Goal: Information Seeking & Learning: Learn about a topic

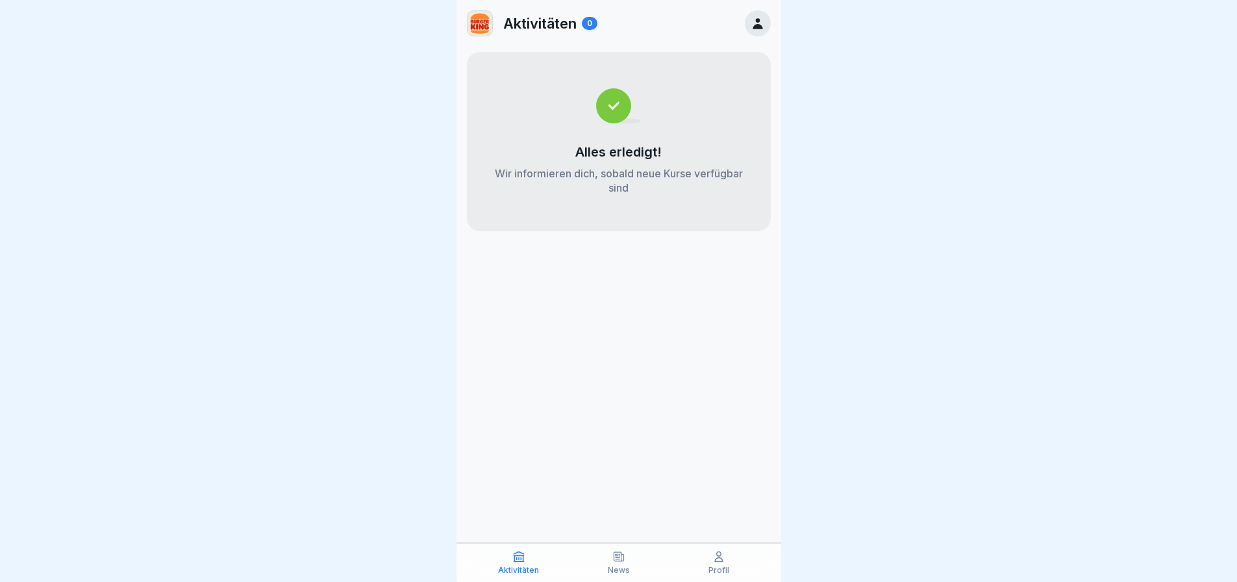
click at [622, 565] on div "News" at bounding box center [618, 562] width 93 height 25
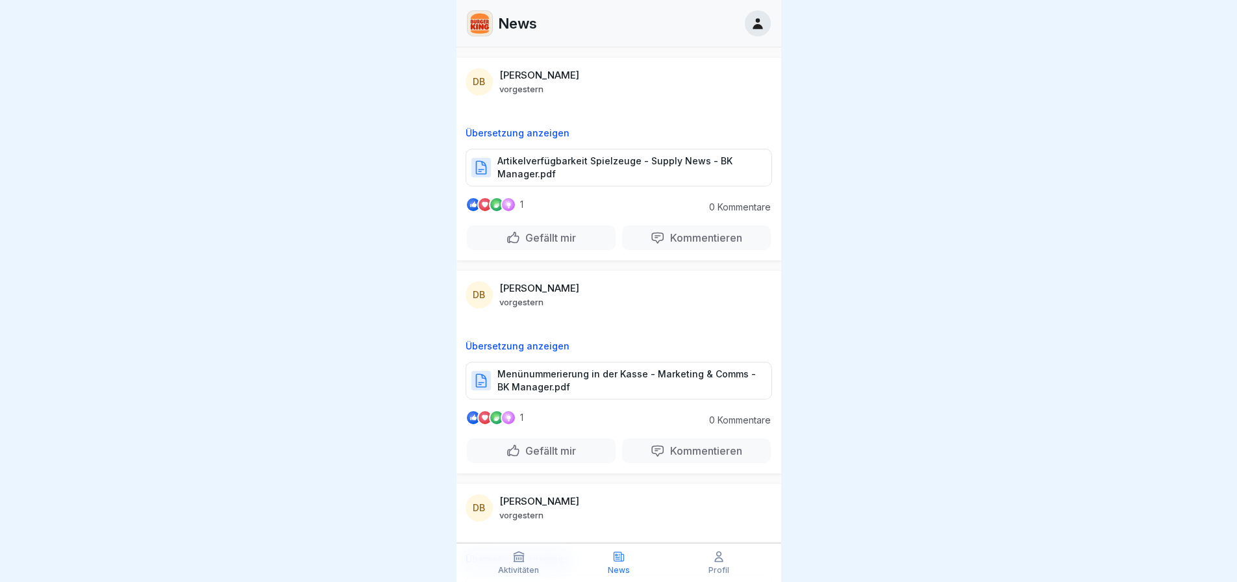
click at [586, 162] on p "Artikelverfügbarkeit Spielzeuge - Supply News - BK Manager.pdf" at bounding box center [627, 167] width 261 height 26
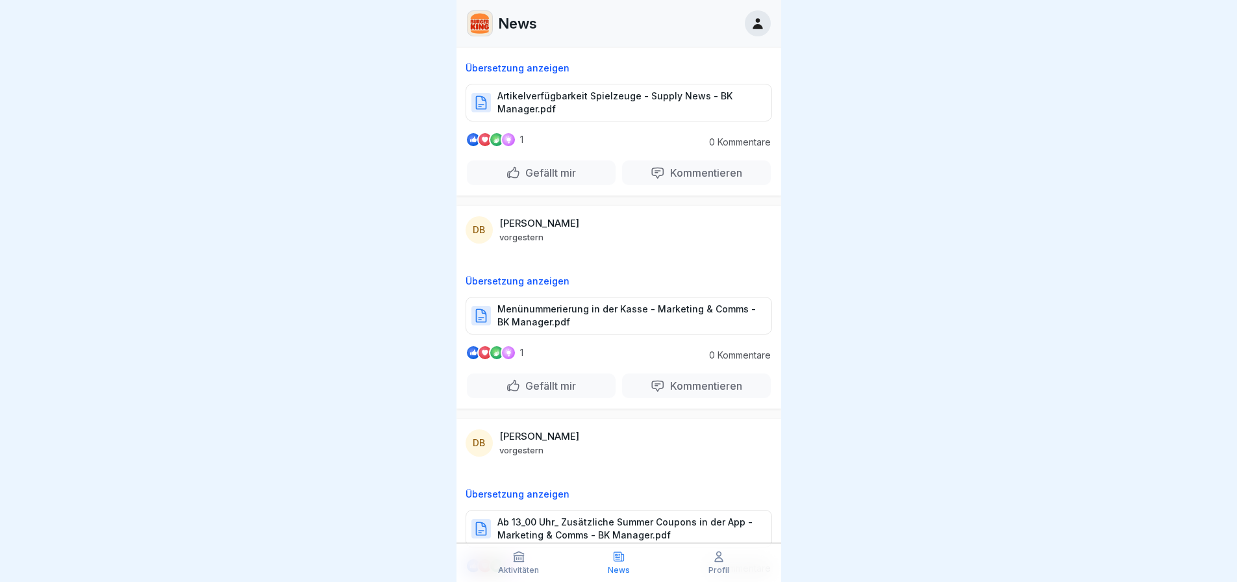
scroll to position [130, 0]
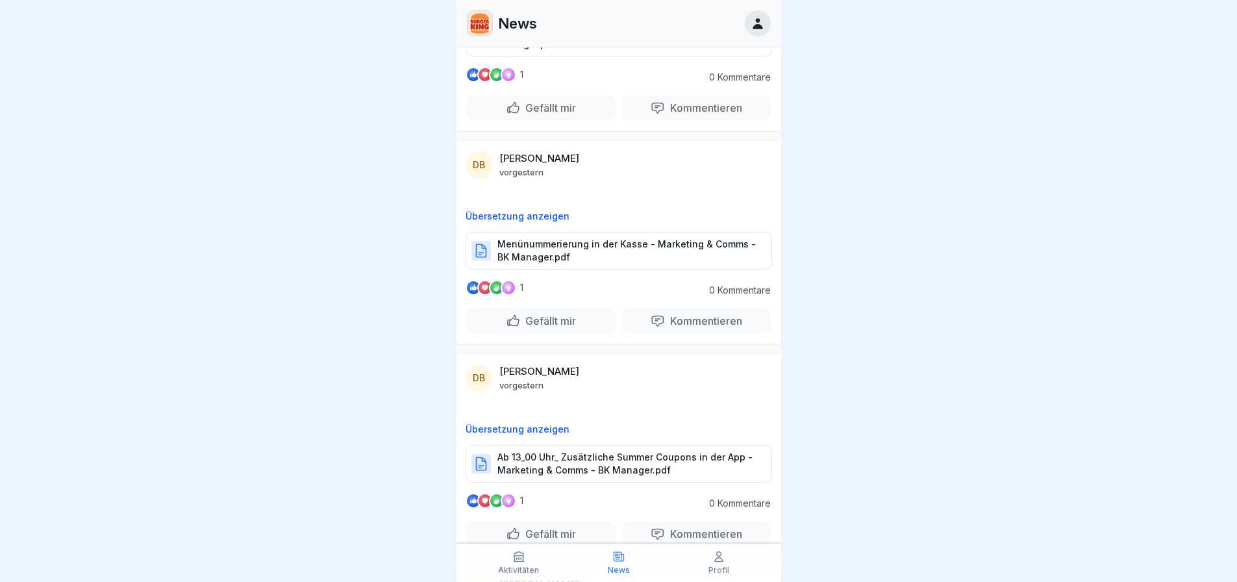
click at [560, 256] on p "Menünummerierung in der Kasse - Marketing & Comms - BK Manager.pdf" at bounding box center [627, 251] width 261 height 26
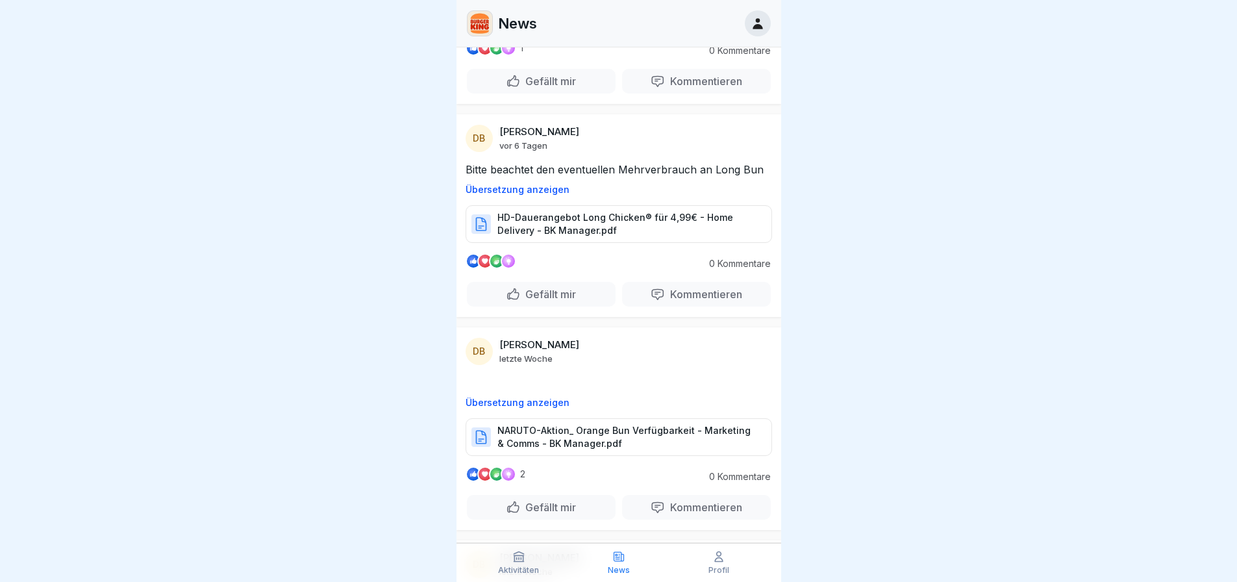
scroll to position [584, 0]
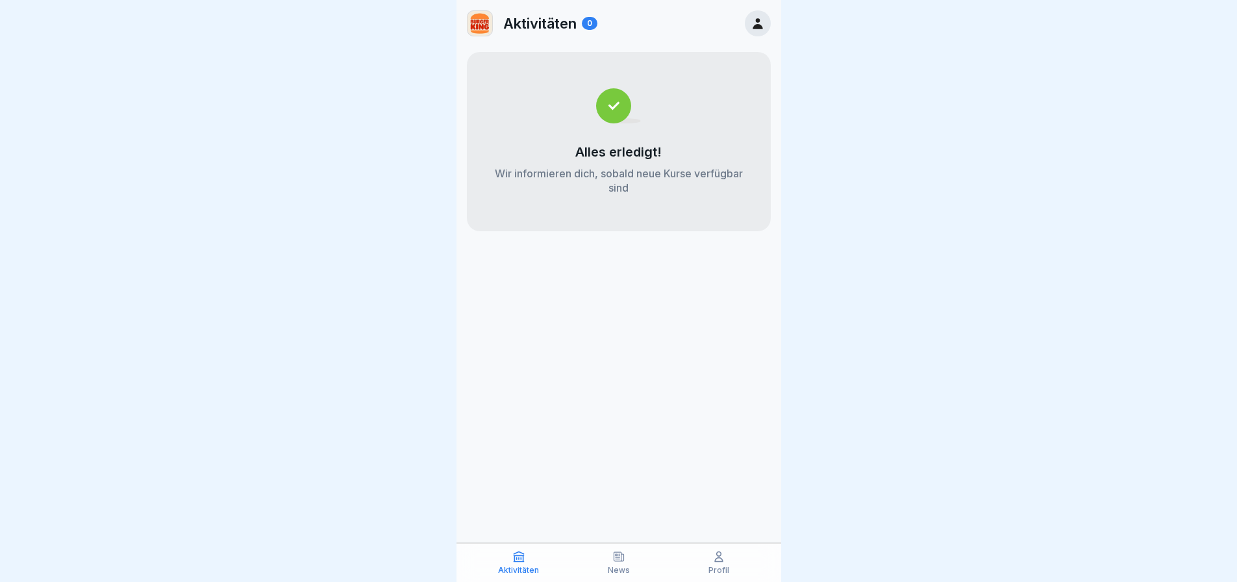
click at [721, 569] on p "Profil" at bounding box center [718, 569] width 21 height 9
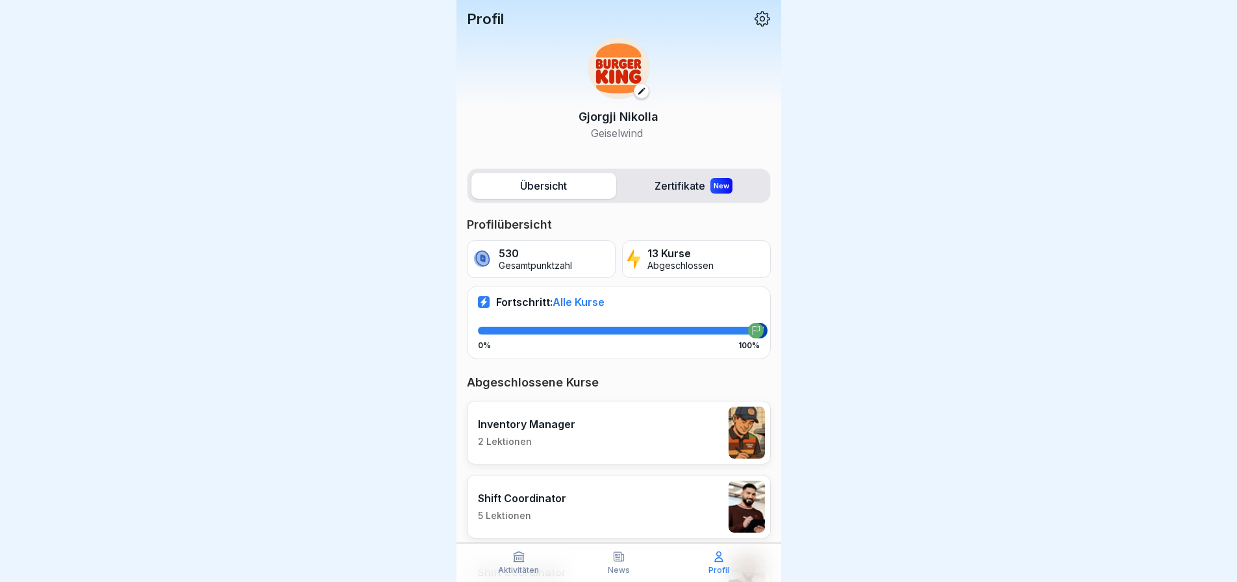
drag, startPoint x: 670, startPoint y: 203, endPoint x: 670, endPoint y: 186, distance: 16.2
click at [670, 203] on div "Übersicht Zertifikate New" at bounding box center [619, 185] width 304 height 35
click at [671, 184] on label "Zertifikate New" at bounding box center [693, 186] width 145 height 26
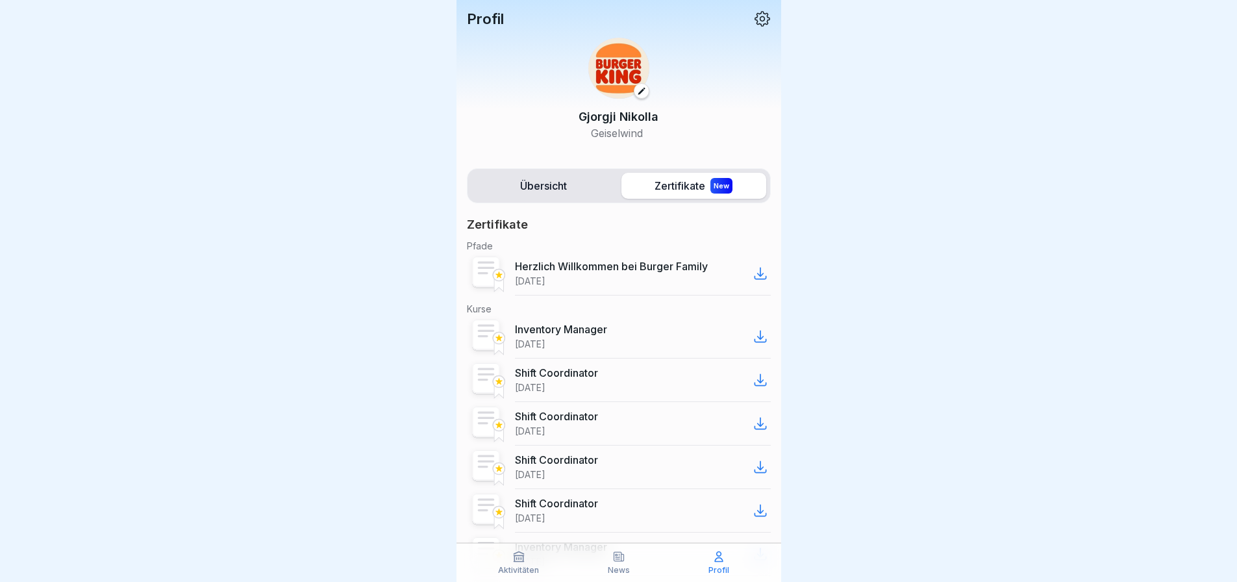
click at [579, 328] on p "Inventory Manager" at bounding box center [561, 329] width 92 height 13
click at [752, 334] on icon at bounding box center [760, 336] width 16 height 16
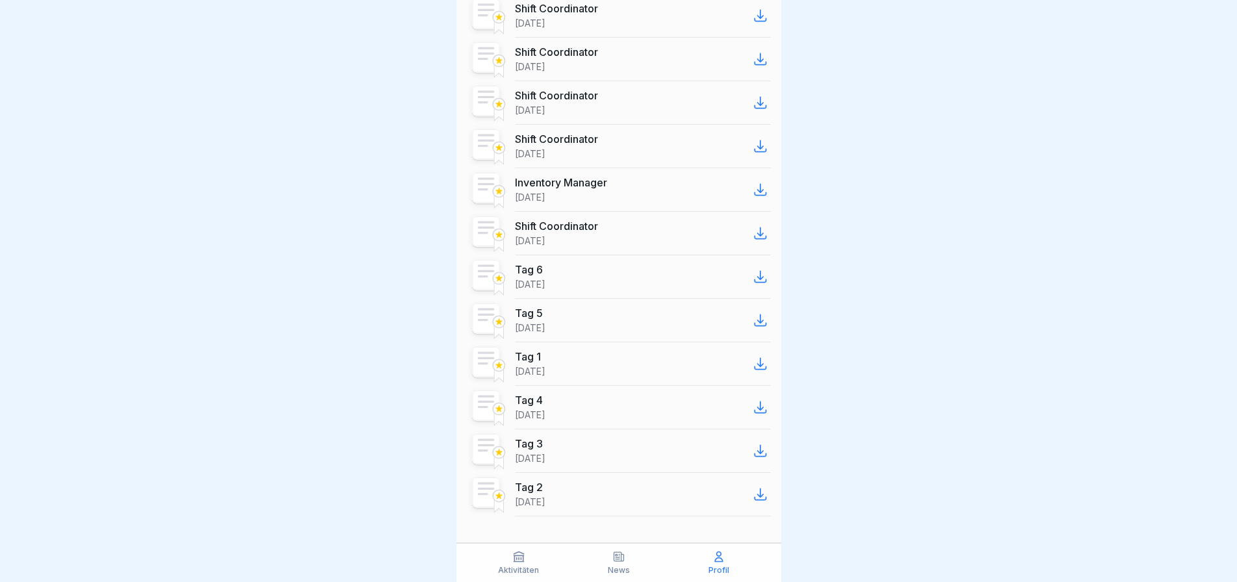
scroll to position [10, 0]
click at [511, 559] on div "Aktivitäten" at bounding box center [518, 562] width 93 height 25
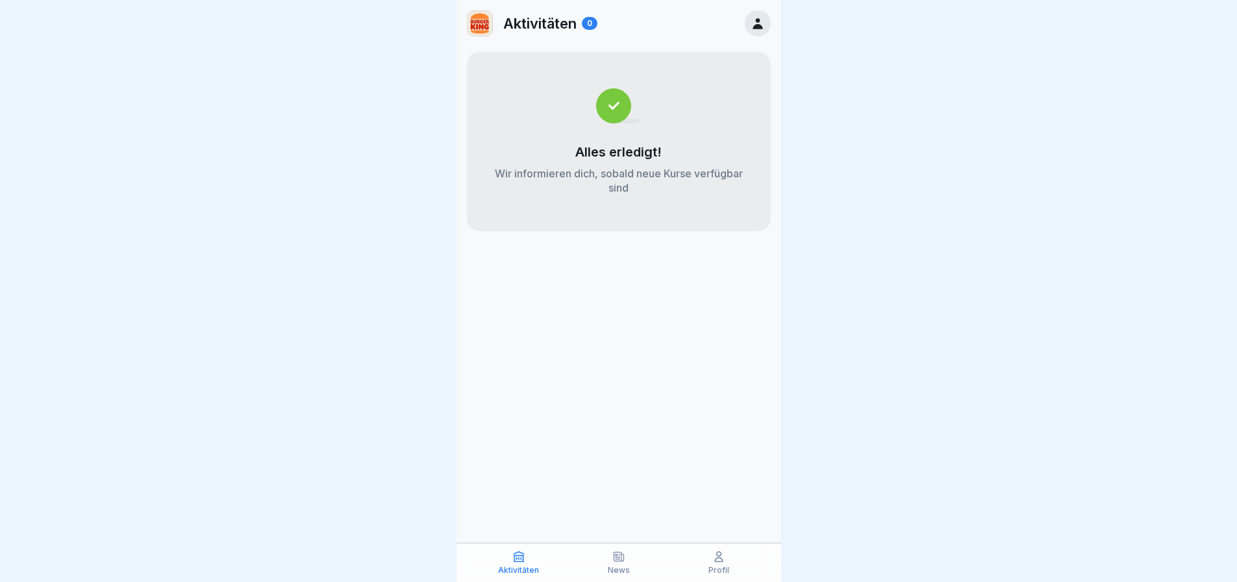
click at [604, 563] on div "News" at bounding box center [618, 562] width 93 height 25
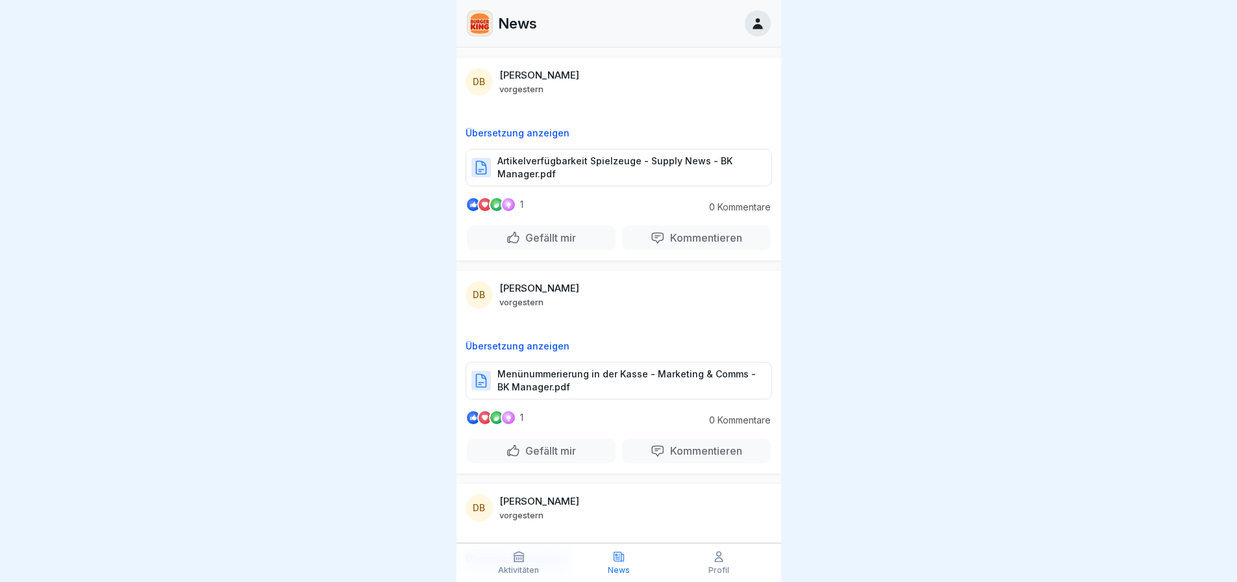
click at [554, 564] on div "Aktivitäten" at bounding box center [518, 562] width 93 height 25
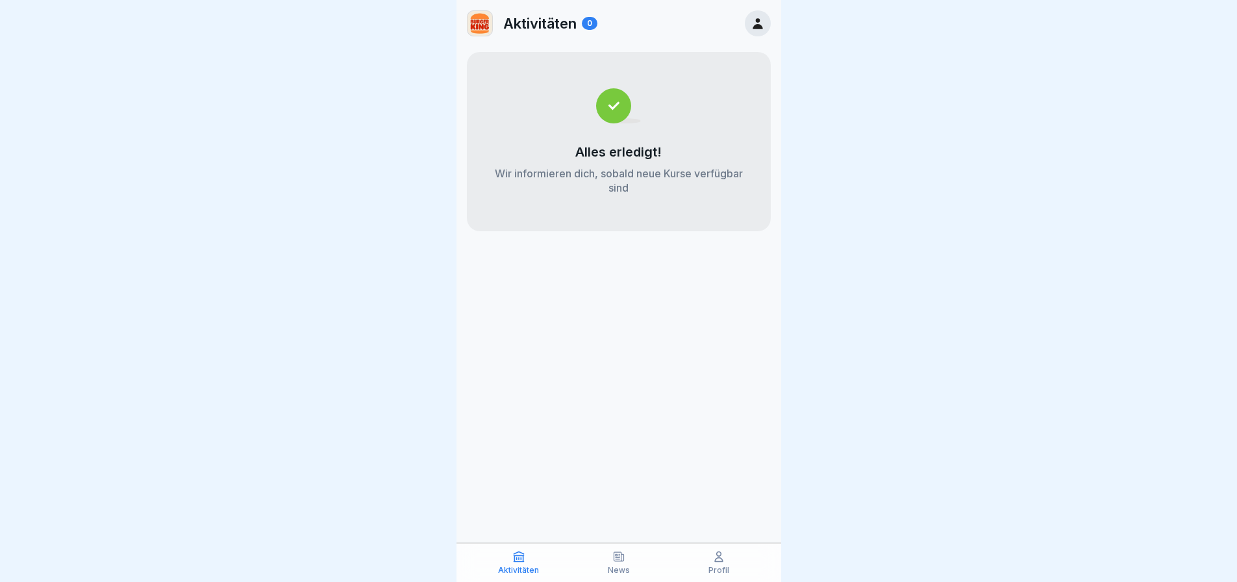
click at [724, 571] on p "Profil" at bounding box center [718, 569] width 21 height 9
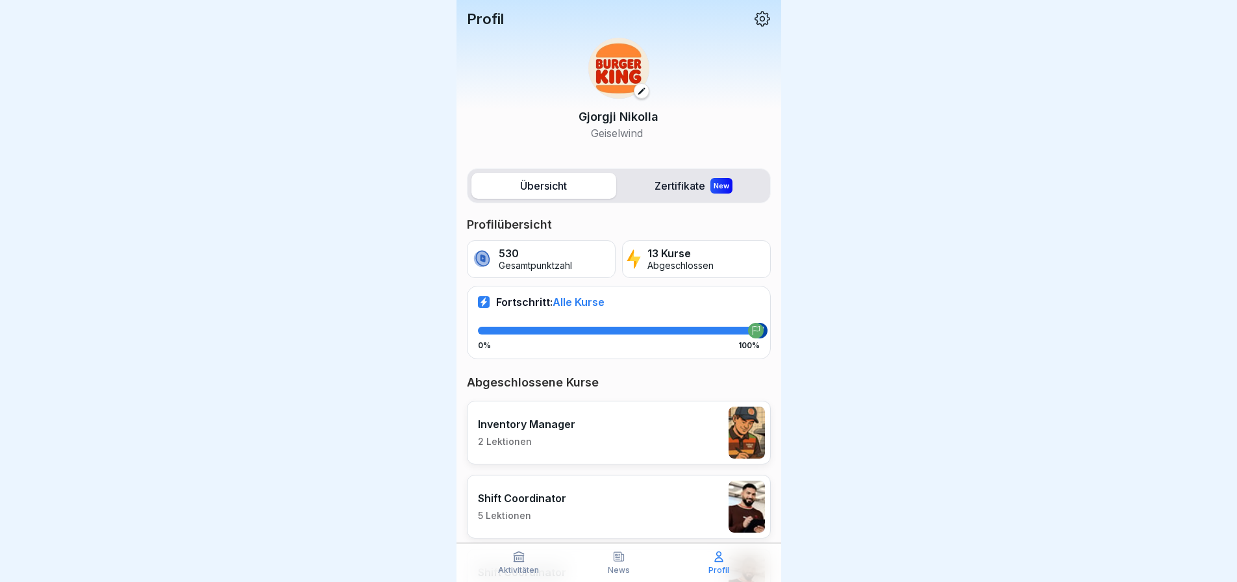
click at [673, 247] on p "13 Kurse" at bounding box center [680, 253] width 66 height 12
click at [525, 260] on p "Gesamtpunktzahl" at bounding box center [535, 265] width 73 height 11
click at [569, 301] on span "Alle Kurse" at bounding box center [578, 301] width 52 height 13
